Goal: Task Accomplishment & Management: Use online tool/utility

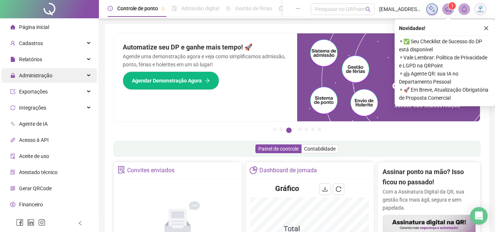
click at [71, 77] on div "Administração" at bounding box center [49, 75] width 96 height 15
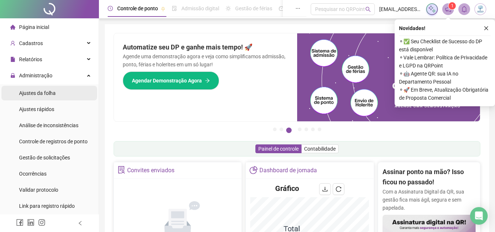
click at [71, 94] on li "Ajustes da folha" at bounding box center [49, 93] width 96 height 15
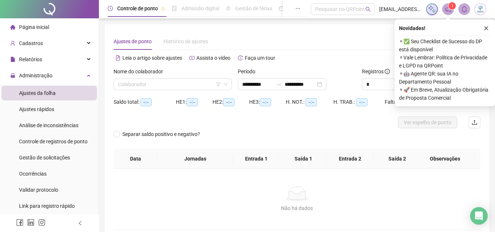
type input "**********"
click at [165, 84] on input "search" at bounding box center [169, 84] width 103 height 11
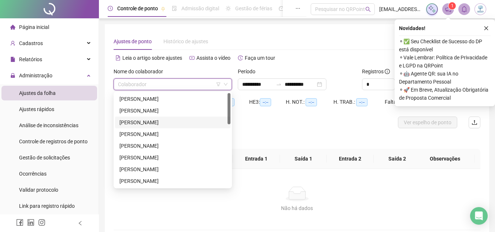
click at [167, 120] on div "[PERSON_NAME]" at bounding box center [172, 122] width 107 height 8
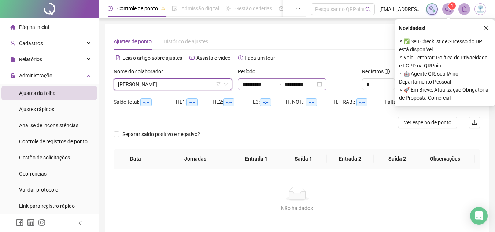
click at [326, 85] on div "**********" at bounding box center [282, 84] width 89 height 12
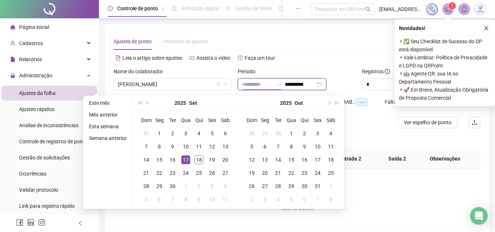
type input "**********"
click at [185, 162] on div "17" at bounding box center [185, 159] width 9 height 9
type input "**********"
click at [200, 160] on div "18" at bounding box center [198, 159] width 9 height 9
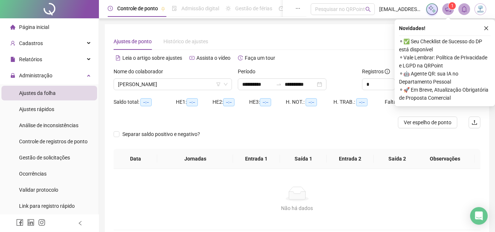
click at [490, 26] on div "Novidades ! ⚬ ✅ Seu Checklist de Sucesso do DP está disponível ⚬ Vale Lembrar: …" at bounding box center [444, 62] width 100 height 87
click at [489, 26] on button "button" at bounding box center [485, 28] width 9 height 9
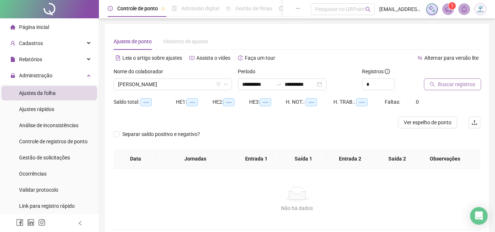
click at [465, 85] on span "Buscar registros" at bounding box center [455, 84] width 37 height 8
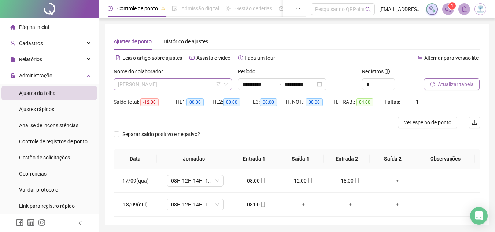
click at [199, 85] on span "[PERSON_NAME]" at bounding box center [172, 84] width 109 height 11
click at [209, 83] on span "[PERSON_NAME]" at bounding box center [172, 84] width 109 height 11
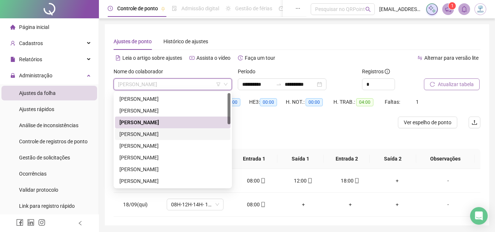
click at [209, 134] on div "[PERSON_NAME]" at bounding box center [172, 134] width 107 height 8
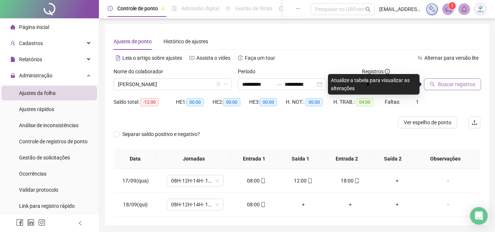
click at [433, 87] on button "Buscar registros" at bounding box center [452, 84] width 57 height 12
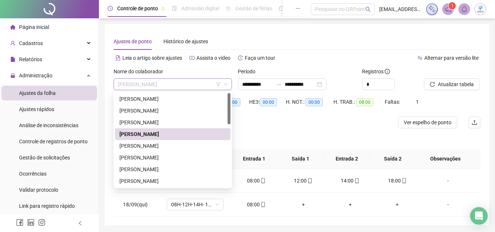
click at [175, 83] on span "[PERSON_NAME]" at bounding box center [172, 84] width 109 height 11
click at [186, 146] on div "[PERSON_NAME]" at bounding box center [172, 146] width 107 height 8
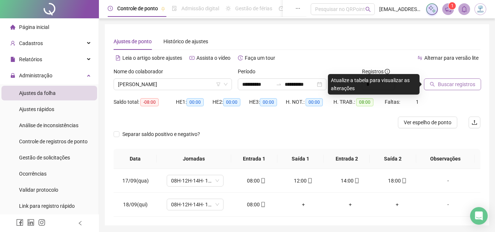
click at [456, 87] on span "Buscar registros" at bounding box center [455, 84] width 37 height 8
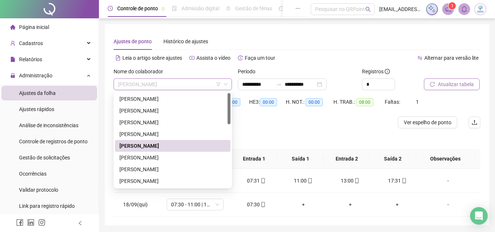
click at [187, 85] on span "[PERSON_NAME]" at bounding box center [172, 84] width 109 height 11
click at [191, 154] on div "[PERSON_NAME]" at bounding box center [172, 157] width 107 height 8
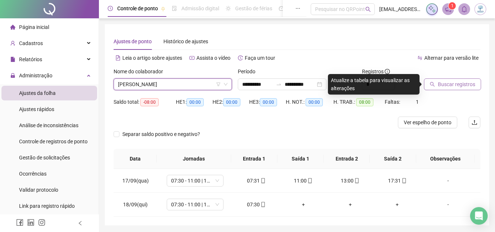
click at [443, 87] on span "Buscar registros" at bounding box center [455, 84] width 37 height 8
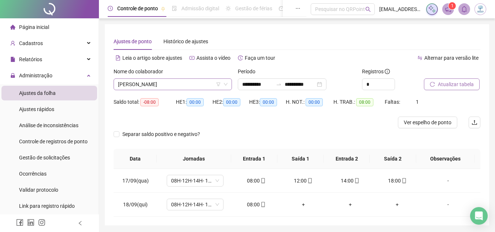
click at [198, 86] on span "[PERSON_NAME]" at bounding box center [172, 84] width 109 height 11
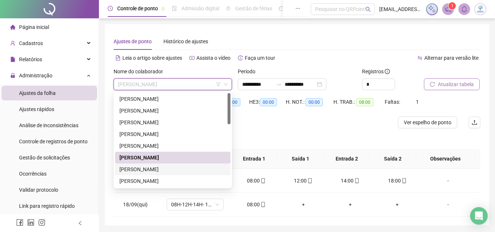
click at [189, 167] on div "[PERSON_NAME]" at bounding box center [172, 169] width 107 height 8
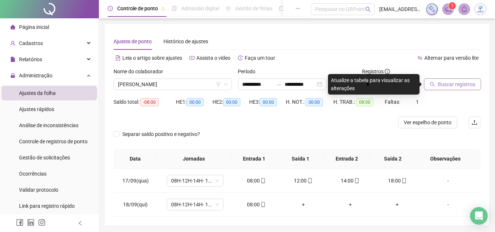
click at [444, 84] on span "Buscar registros" at bounding box center [455, 84] width 37 height 8
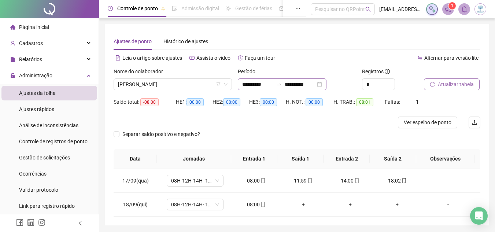
click at [326, 88] on div "**********" at bounding box center [282, 84] width 89 height 12
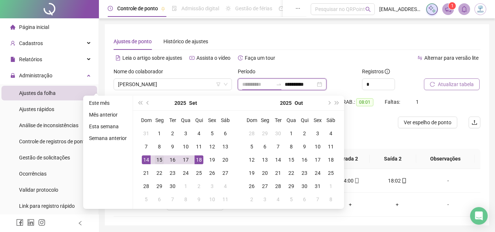
type input "**********"
click at [159, 160] on div "15" at bounding box center [159, 159] width 9 height 9
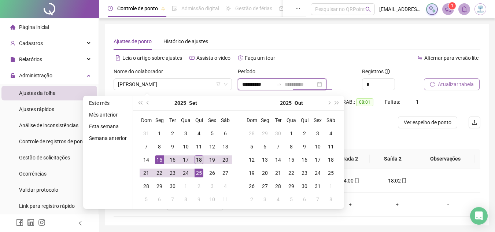
type input "**********"
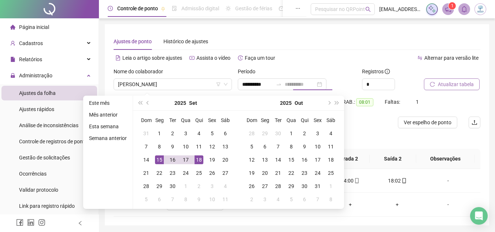
click at [198, 160] on div "18" at bounding box center [198, 159] width 9 height 9
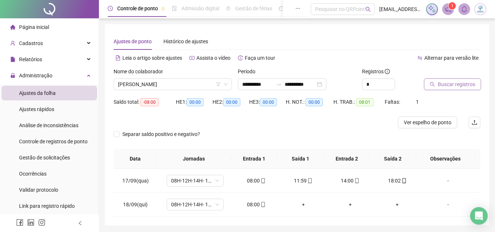
click at [452, 85] on span "Buscar registros" at bounding box center [455, 84] width 37 height 8
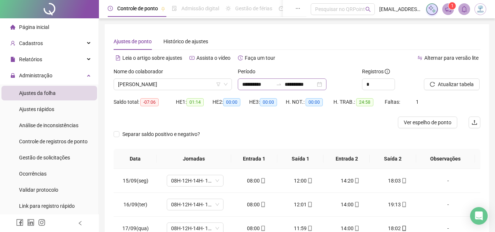
click at [326, 88] on div "**********" at bounding box center [282, 84] width 89 height 12
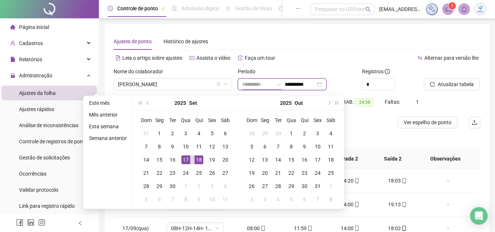
type input "**********"
click at [186, 156] on div "17" at bounding box center [185, 159] width 9 height 9
click at [198, 161] on div "18" at bounding box center [198, 159] width 9 height 9
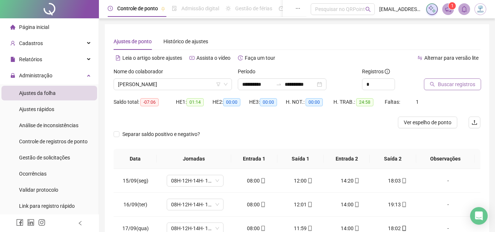
click at [447, 83] on span "Buscar registros" at bounding box center [455, 84] width 37 height 8
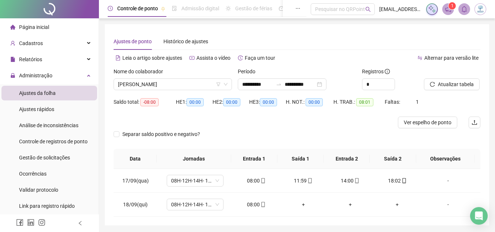
click at [189, 86] on span "[PERSON_NAME]" at bounding box center [172, 84] width 109 height 11
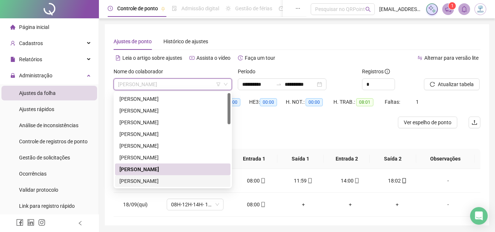
click at [187, 182] on div "[PERSON_NAME]" at bounding box center [172, 181] width 107 height 8
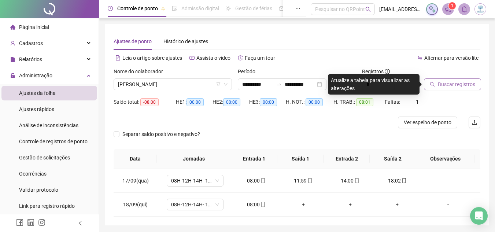
click at [446, 87] on span "Buscar registros" at bounding box center [455, 84] width 37 height 8
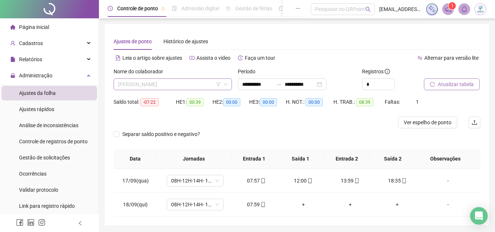
click at [195, 86] on span "[PERSON_NAME]" at bounding box center [172, 84] width 109 height 11
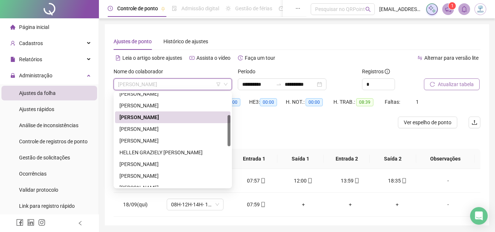
scroll to position [68, 0]
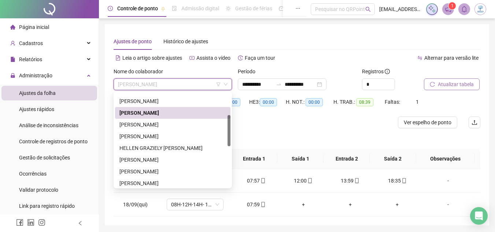
drag, startPoint x: 228, startPoint y: 119, endPoint x: 230, endPoint y: 141, distance: 22.7
click at [230, 141] on div at bounding box center [228, 130] width 3 height 31
click at [185, 123] on div "[PERSON_NAME]" at bounding box center [172, 124] width 107 height 8
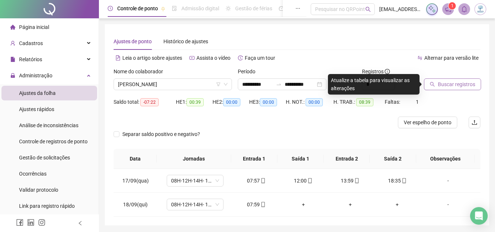
click at [462, 83] on span "Buscar registros" at bounding box center [455, 84] width 37 height 8
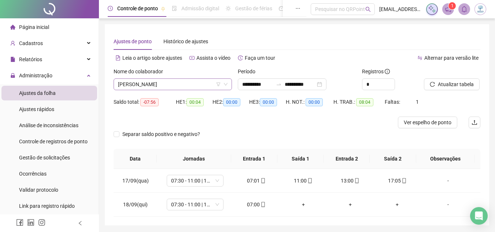
click at [183, 82] on span "[PERSON_NAME]" at bounding box center [172, 84] width 109 height 11
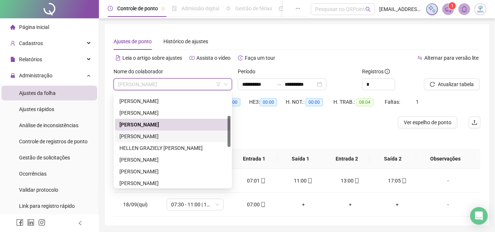
click at [183, 139] on div "[PERSON_NAME]" at bounding box center [172, 136] width 107 height 8
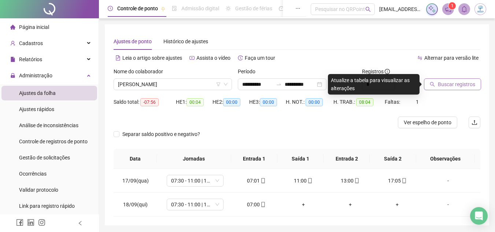
click at [439, 85] on span "Buscar registros" at bounding box center [455, 84] width 37 height 8
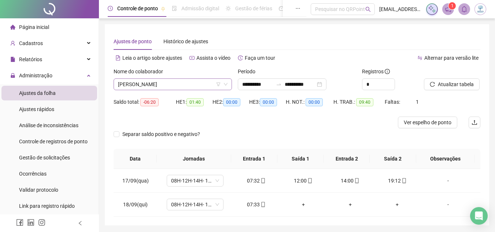
click at [182, 81] on span "[PERSON_NAME]" at bounding box center [172, 84] width 109 height 11
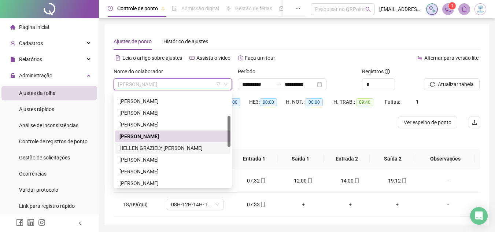
click at [181, 151] on div "HELLEN GRAZIELY [PERSON_NAME]" at bounding box center [172, 148] width 107 height 8
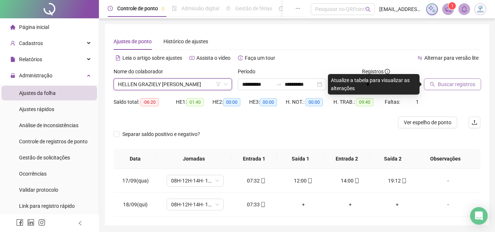
click at [456, 82] on span "Buscar registros" at bounding box center [455, 84] width 37 height 8
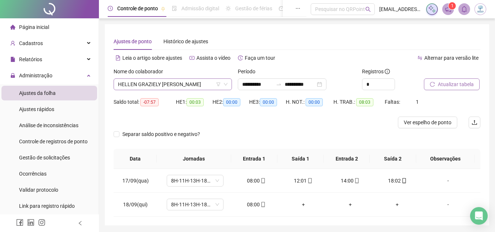
click at [182, 83] on span "HELLEN GRAZIELY [PERSON_NAME]" at bounding box center [172, 84] width 109 height 11
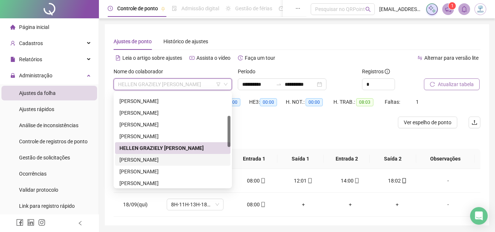
click at [175, 160] on div "[PERSON_NAME]" at bounding box center [172, 160] width 107 height 8
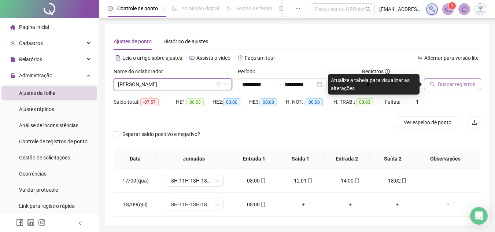
click at [458, 87] on span "Buscar registros" at bounding box center [455, 84] width 37 height 8
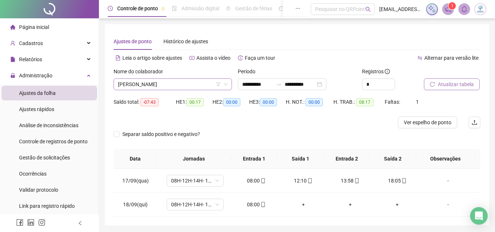
click at [174, 81] on span "[PERSON_NAME]" at bounding box center [172, 84] width 109 height 11
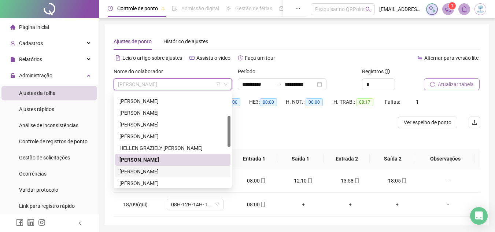
click at [174, 168] on div "[PERSON_NAME]" at bounding box center [172, 171] width 107 height 8
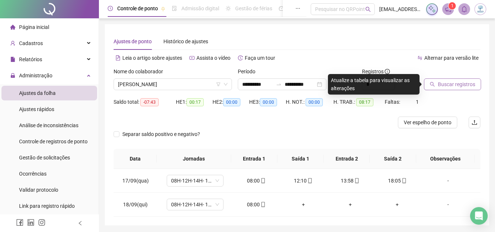
click at [466, 79] on button "Buscar registros" at bounding box center [452, 84] width 57 height 12
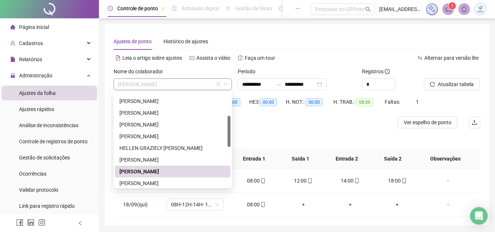
click at [196, 81] on span "[PERSON_NAME]" at bounding box center [172, 84] width 109 height 11
click at [199, 183] on div "[PERSON_NAME]" at bounding box center [172, 183] width 107 height 8
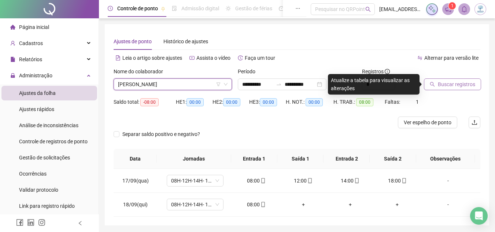
click at [437, 86] on span "Buscar registros" at bounding box center [455, 84] width 37 height 8
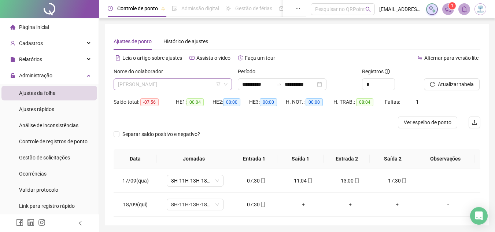
click at [205, 85] on span "[PERSON_NAME]" at bounding box center [172, 84] width 109 height 11
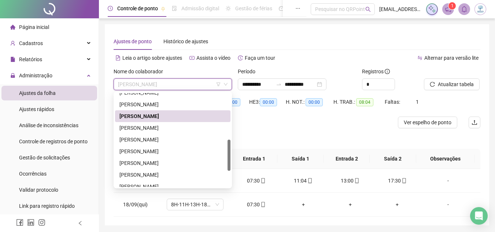
scroll to position [141, 0]
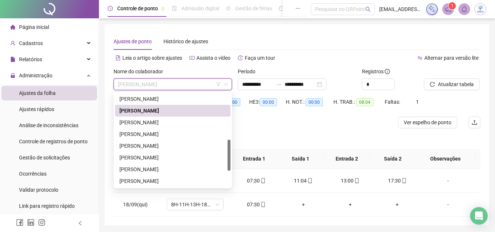
drag, startPoint x: 228, startPoint y: 129, endPoint x: 230, endPoint y: 153, distance: 23.6
click at [230, 153] on div "296901 247612 210577 [PERSON_NAME] [PERSON_NAME] [PERSON_NAME]" at bounding box center [172, 140] width 118 height 97
click at [200, 124] on div "[PERSON_NAME]" at bounding box center [172, 122] width 107 height 8
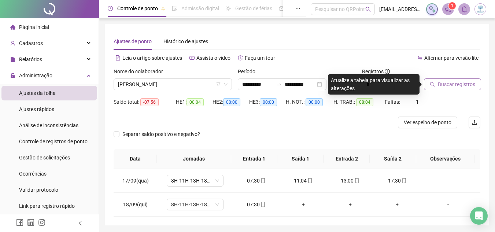
click at [432, 84] on icon "search" at bounding box center [431, 84] width 5 height 5
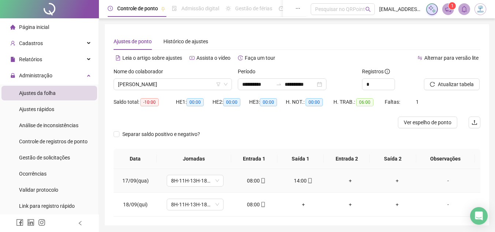
click at [344, 179] on div "+" at bounding box center [349, 180] width 35 height 8
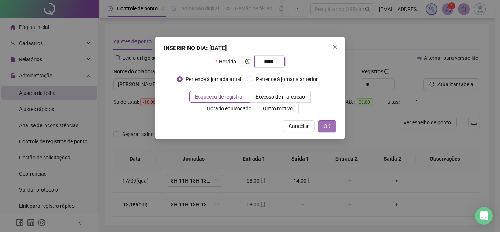
type input "*****"
click at [331, 128] on button "OK" at bounding box center [327, 126] width 19 height 12
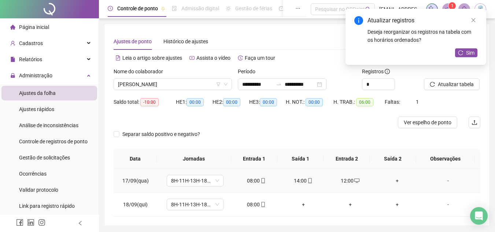
click at [393, 180] on div "+" at bounding box center [396, 180] width 35 height 8
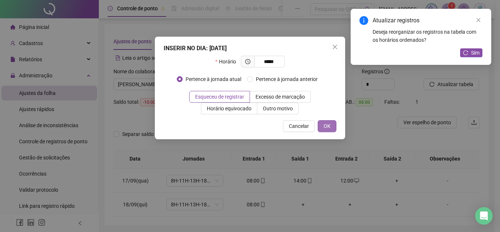
type input "*****"
click at [322, 124] on button "OK" at bounding box center [327, 126] width 19 height 12
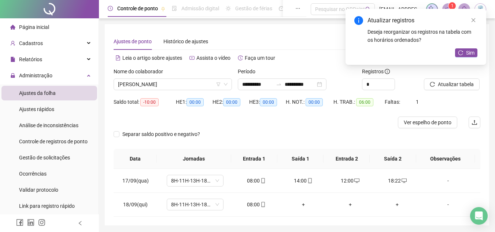
click at [468, 56] on span "Sim" at bounding box center [470, 53] width 8 height 8
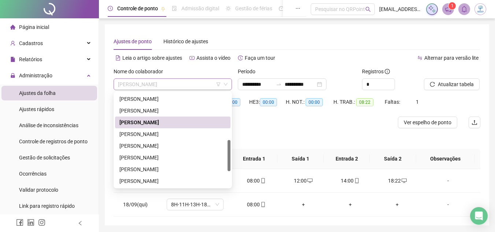
click at [206, 81] on span "[PERSON_NAME]" at bounding box center [172, 84] width 109 height 11
click at [197, 137] on div "[PERSON_NAME]" at bounding box center [172, 134] width 107 height 8
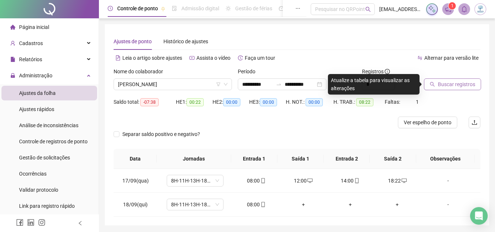
click at [464, 83] on span "Buscar registros" at bounding box center [455, 84] width 37 height 8
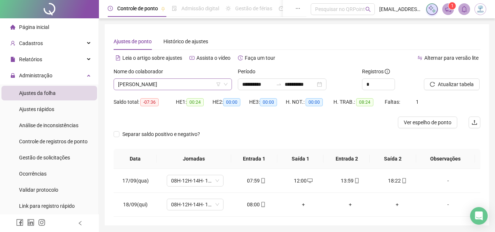
click at [191, 86] on span "[PERSON_NAME]" at bounding box center [172, 84] width 109 height 11
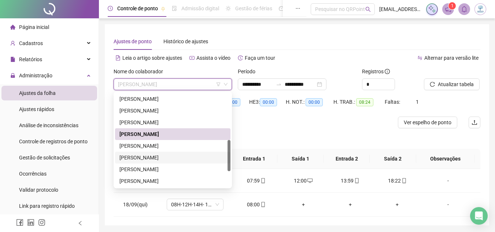
click at [178, 159] on div "[PERSON_NAME]" at bounding box center [172, 157] width 107 height 8
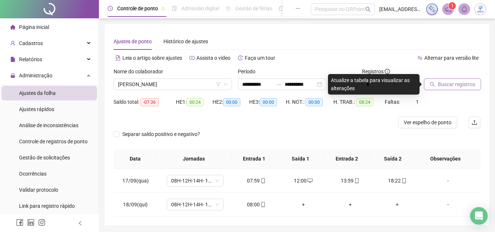
click at [443, 84] on span "Buscar registros" at bounding box center [455, 84] width 37 height 8
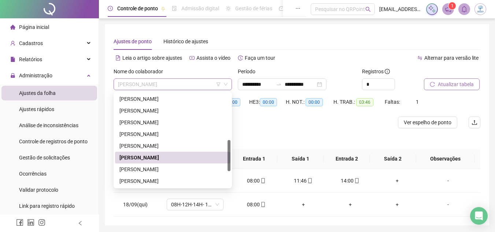
click at [186, 83] on span "[PERSON_NAME]" at bounding box center [172, 84] width 109 height 11
click at [181, 179] on div "[PERSON_NAME]" at bounding box center [172, 181] width 107 height 8
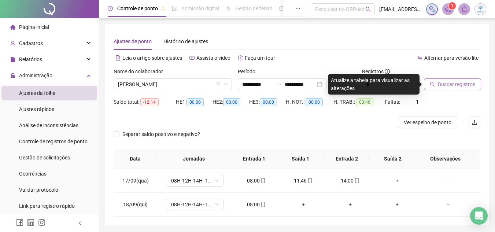
click at [450, 82] on span "Buscar registros" at bounding box center [455, 84] width 37 height 8
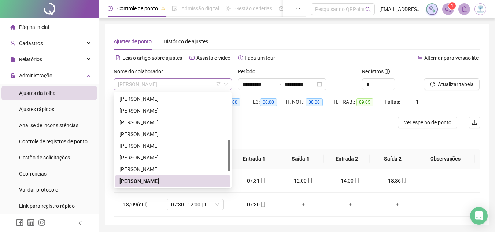
click at [191, 84] on span "[PERSON_NAME]" at bounding box center [172, 84] width 109 height 11
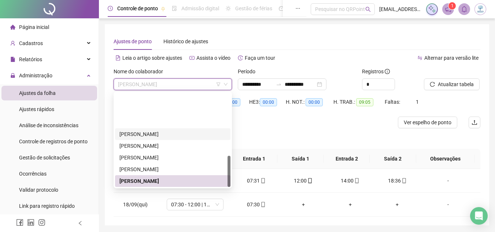
scroll to position [187, 0]
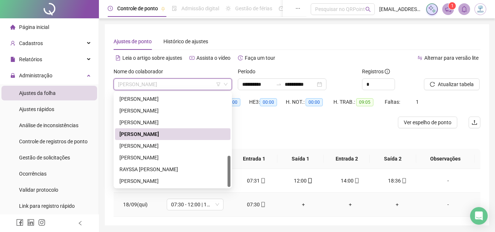
drag, startPoint x: 228, startPoint y: 167, endPoint x: 228, endPoint y: 196, distance: 29.7
click at [228, 196] on body "**********" at bounding box center [247, 116] width 495 height 232
click at [189, 148] on div "[PERSON_NAME]" at bounding box center [172, 146] width 107 height 8
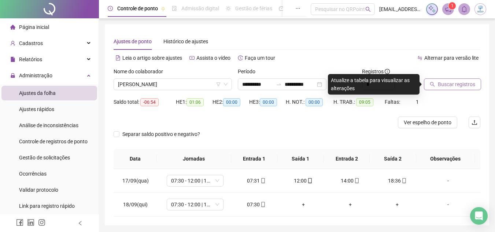
click at [448, 87] on span "Buscar registros" at bounding box center [455, 84] width 37 height 8
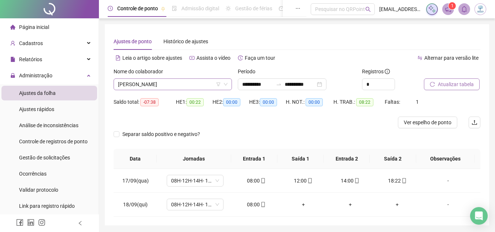
click at [176, 85] on span "[PERSON_NAME]" at bounding box center [172, 84] width 109 height 11
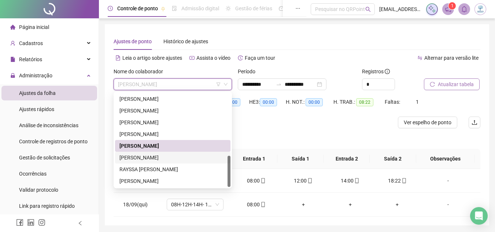
click at [174, 160] on div "[PERSON_NAME]" at bounding box center [172, 157] width 107 height 8
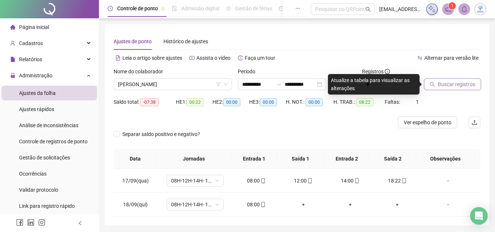
click at [445, 87] on span "Buscar registros" at bounding box center [455, 84] width 37 height 8
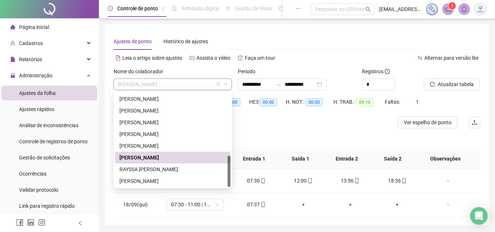
click at [180, 83] on span "[PERSON_NAME]" at bounding box center [172, 84] width 109 height 11
click at [183, 169] on div "RAYSSA [PERSON_NAME]" at bounding box center [172, 169] width 107 height 8
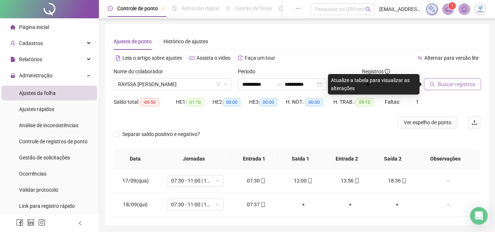
click at [442, 81] on span "Buscar registros" at bounding box center [455, 84] width 37 height 8
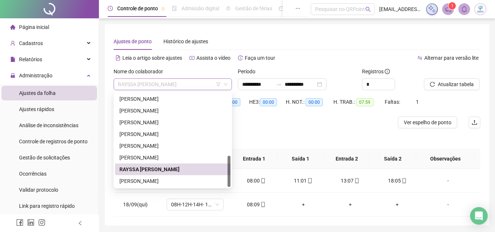
click at [175, 87] on span "RAYSSA [PERSON_NAME]" at bounding box center [172, 84] width 109 height 11
click at [174, 179] on div "[PERSON_NAME]" at bounding box center [172, 181] width 107 height 8
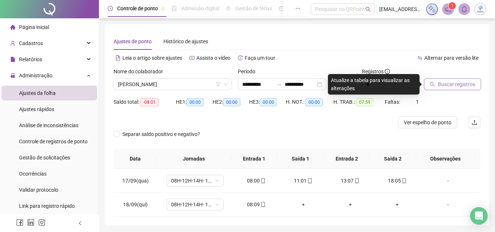
click at [467, 85] on span "Buscar registros" at bounding box center [455, 84] width 37 height 8
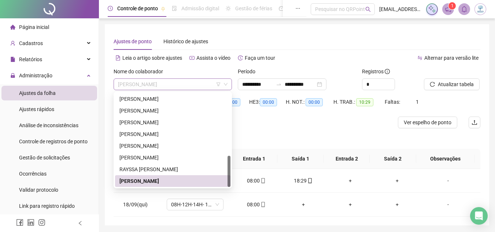
click at [176, 83] on span "[PERSON_NAME]" at bounding box center [172, 84] width 109 height 11
click at [182, 111] on div "[PERSON_NAME]" at bounding box center [172, 111] width 107 height 8
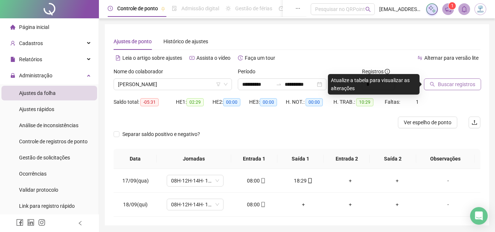
click at [434, 89] on button "Buscar registros" at bounding box center [452, 84] width 57 height 12
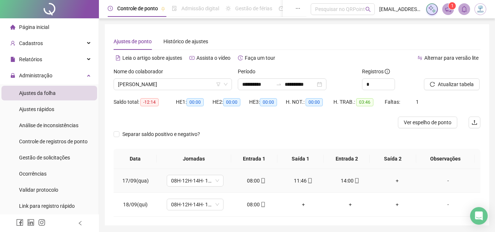
click at [390, 182] on div "+" at bounding box center [396, 180] width 35 height 8
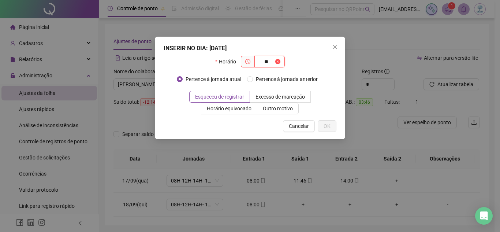
type input "*"
type input "*****"
click at [332, 121] on button "OK" at bounding box center [327, 126] width 19 height 12
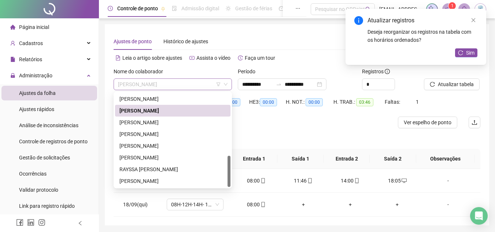
click at [211, 87] on span "[PERSON_NAME]" at bounding box center [172, 84] width 109 height 11
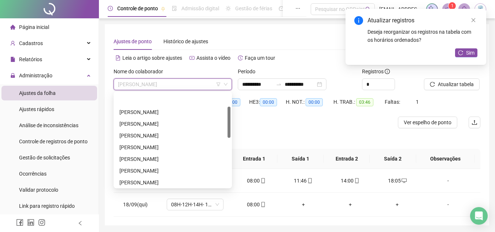
scroll to position [0, 0]
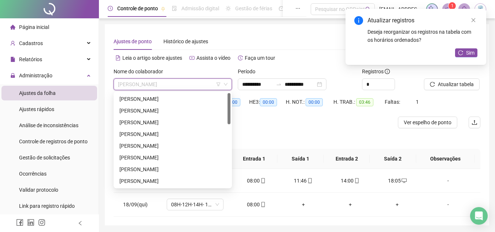
drag, startPoint x: 229, startPoint y: 179, endPoint x: 236, endPoint y: 88, distance: 90.7
click at [236, 88] on body "**********" at bounding box center [247, 116] width 495 height 232
click at [185, 123] on div "[PERSON_NAME]" at bounding box center [172, 122] width 107 height 8
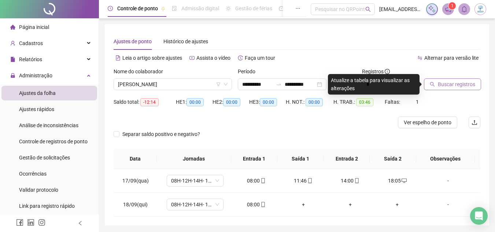
click at [442, 87] on span "Buscar registros" at bounding box center [455, 84] width 37 height 8
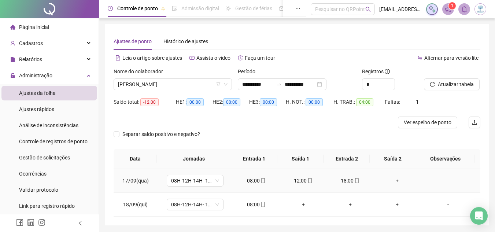
click at [392, 182] on div "+" at bounding box center [396, 180] width 35 height 8
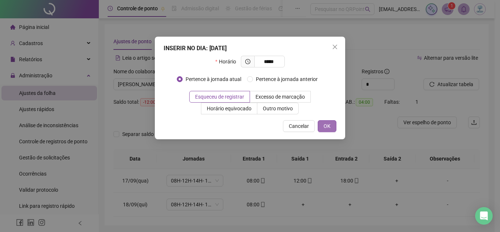
type input "*****"
click at [330, 120] on button "OK" at bounding box center [327, 126] width 19 height 12
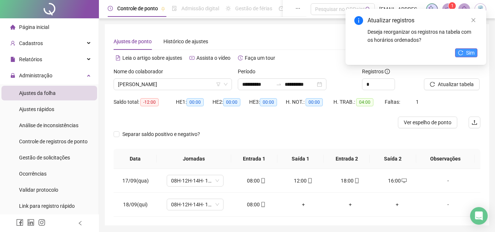
click at [467, 57] on button "Sim" at bounding box center [466, 52] width 22 height 9
